Goal: Task Accomplishment & Management: Use online tool/utility

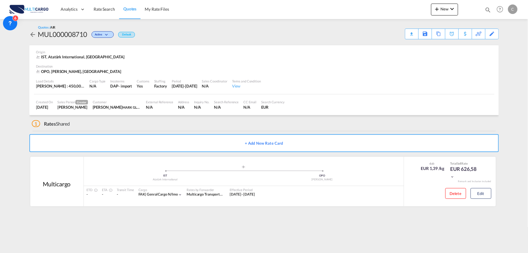
click at [136, 123] on div "1 Rates Shared" at bounding box center [265, 122] width 467 height 14
click at [451, 10] on md-icon "icon-chevron-down" at bounding box center [452, 8] width 7 height 7
click at [445, 45] on div "Quote" at bounding box center [437, 44] width 22 height 15
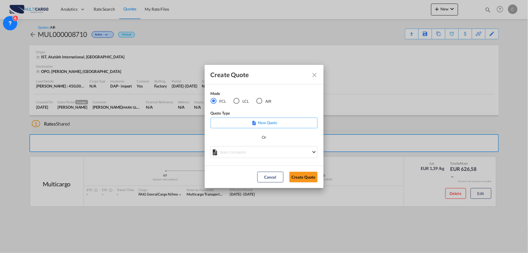
click at [312, 75] on md-icon "Close dialog" at bounding box center [314, 74] width 7 height 7
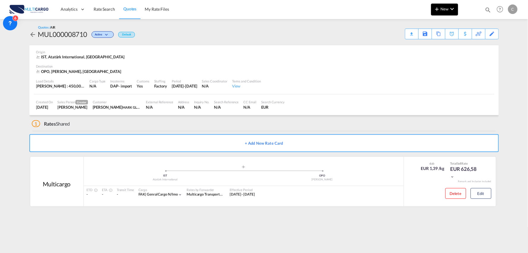
click at [453, 8] on md-icon "icon-chevron-down" at bounding box center [452, 8] width 7 height 7
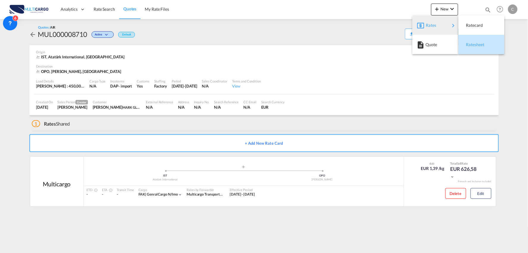
click at [473, 42] on span "Ratesheet" at bounding box center [469, 45] width 7 height 12
